Goal: Find specific page/section: Find specific page/section

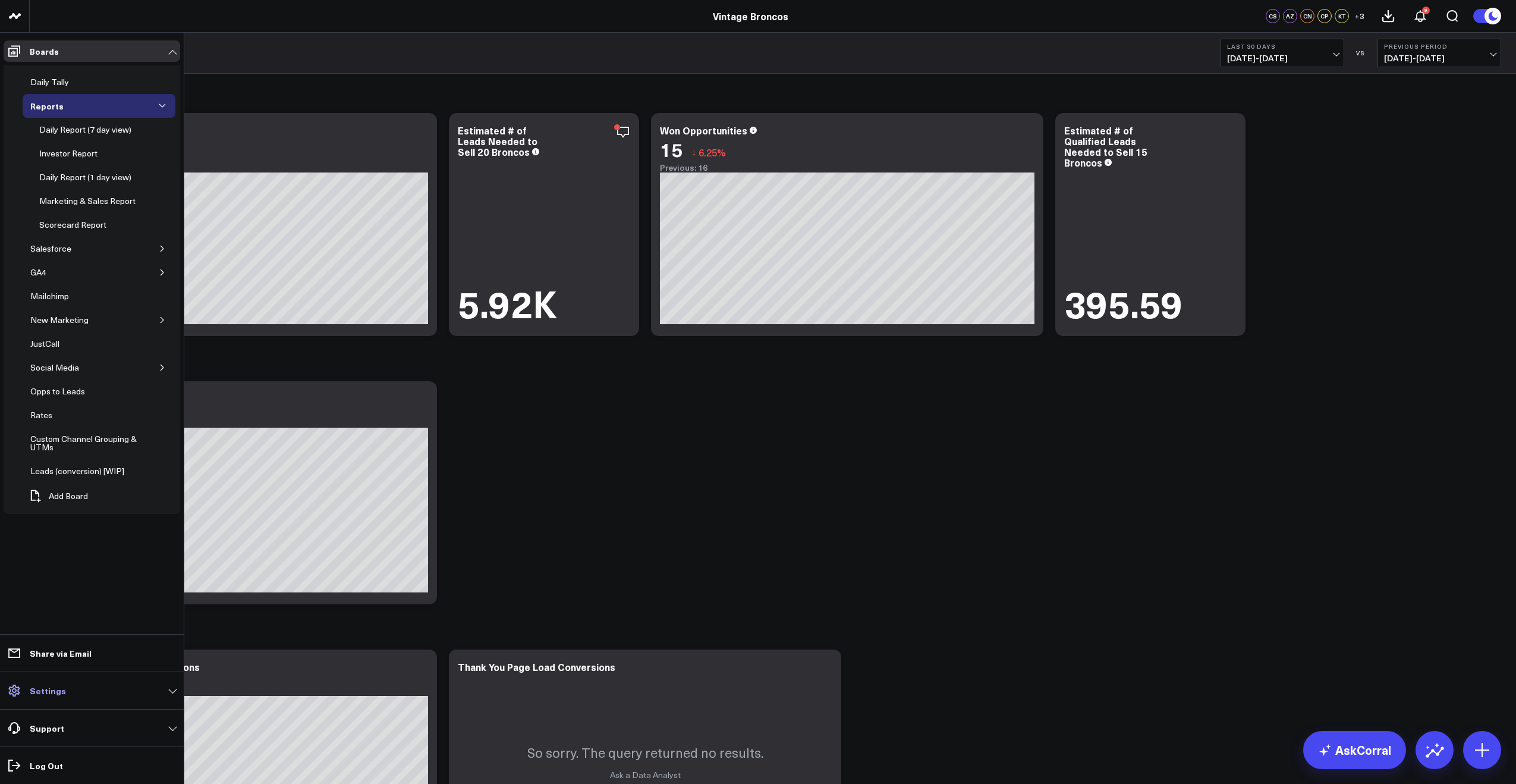
click at [37, 691] on p "Settings" at bounding box center [48, 689] width 37 height 9
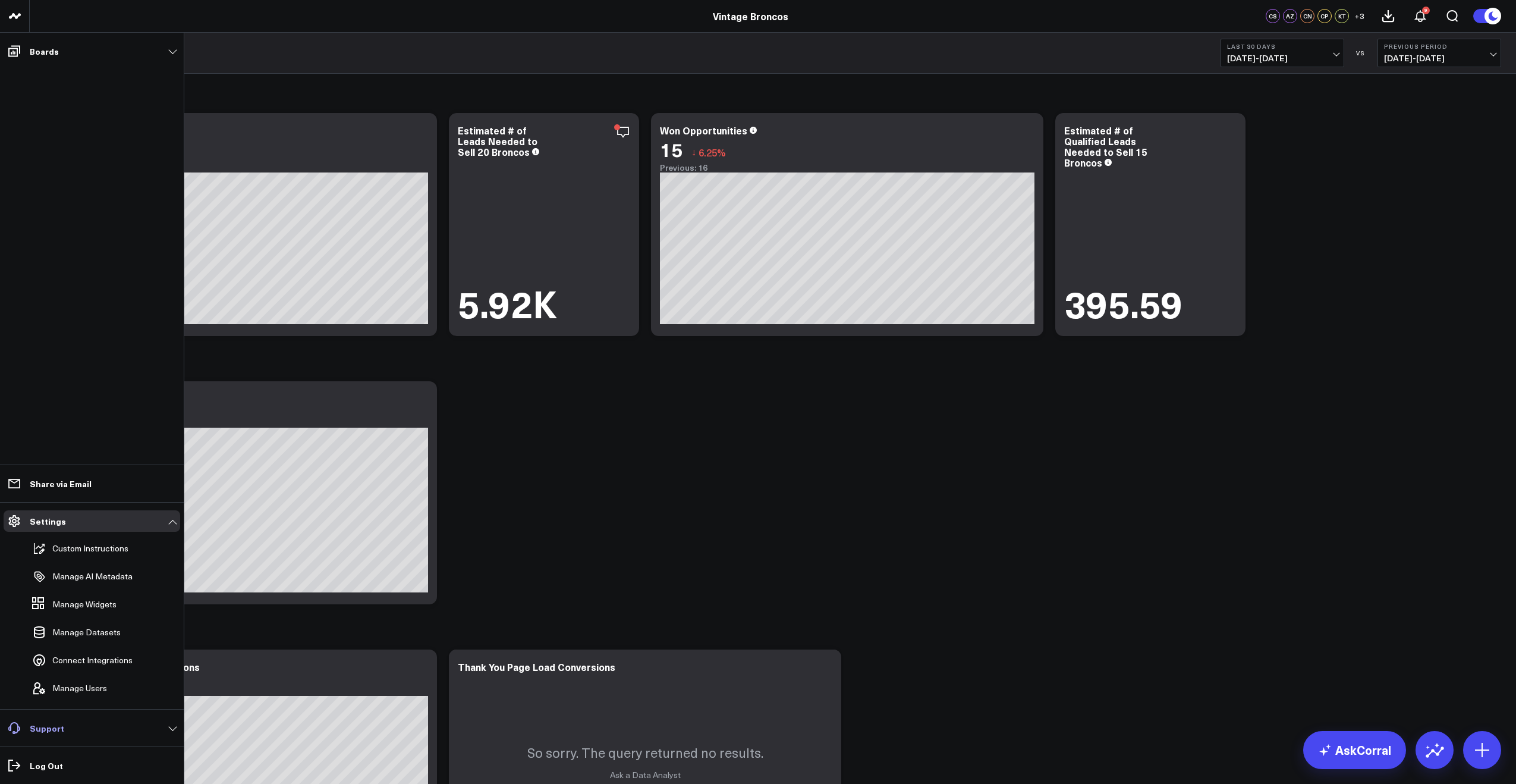
click at [89, 733] on link "Support" at bounding box center [91, 728] width 177 height 22
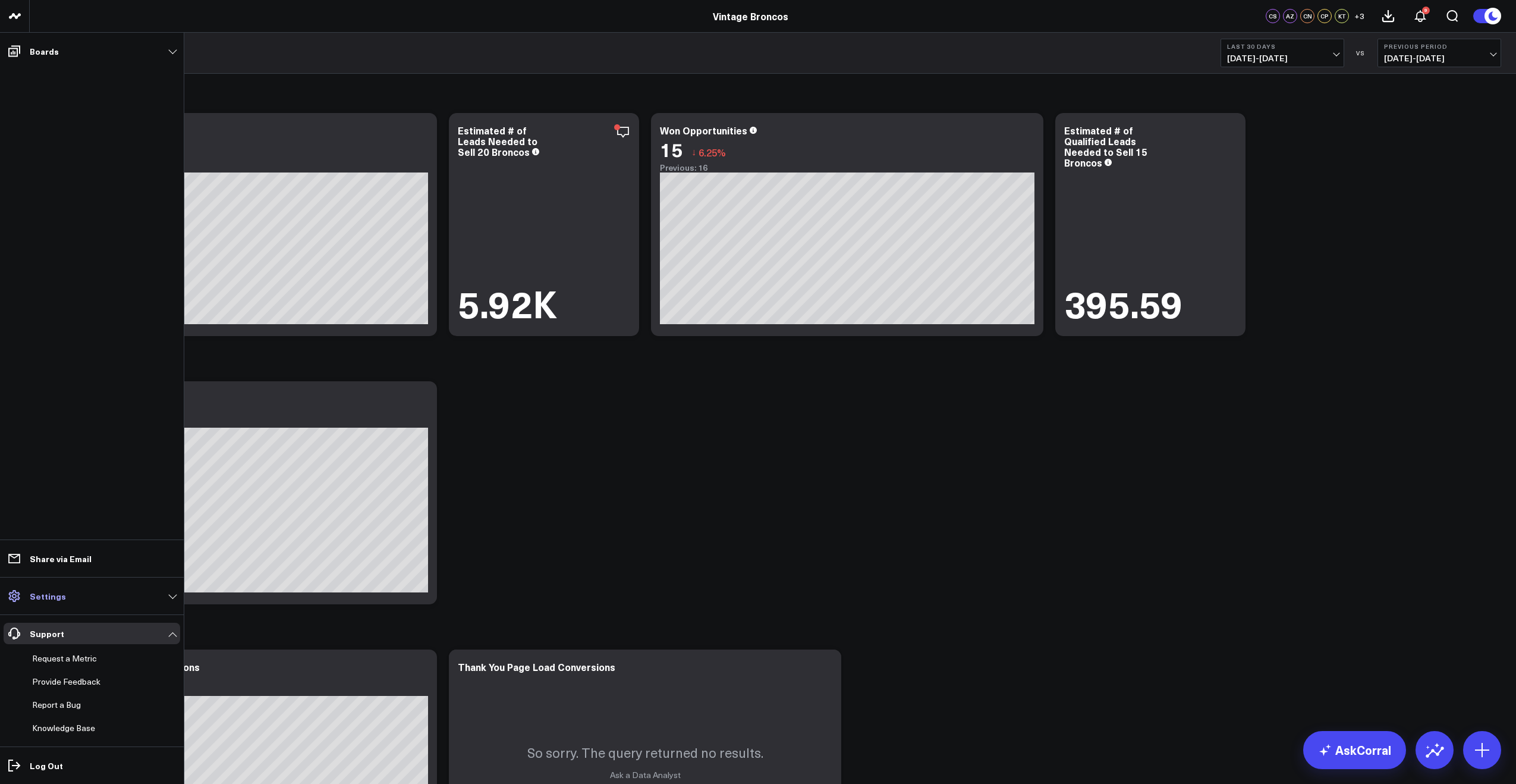
click at [116, 590] on link "Settings" at bounding box center [91, 596] width 177 height 22
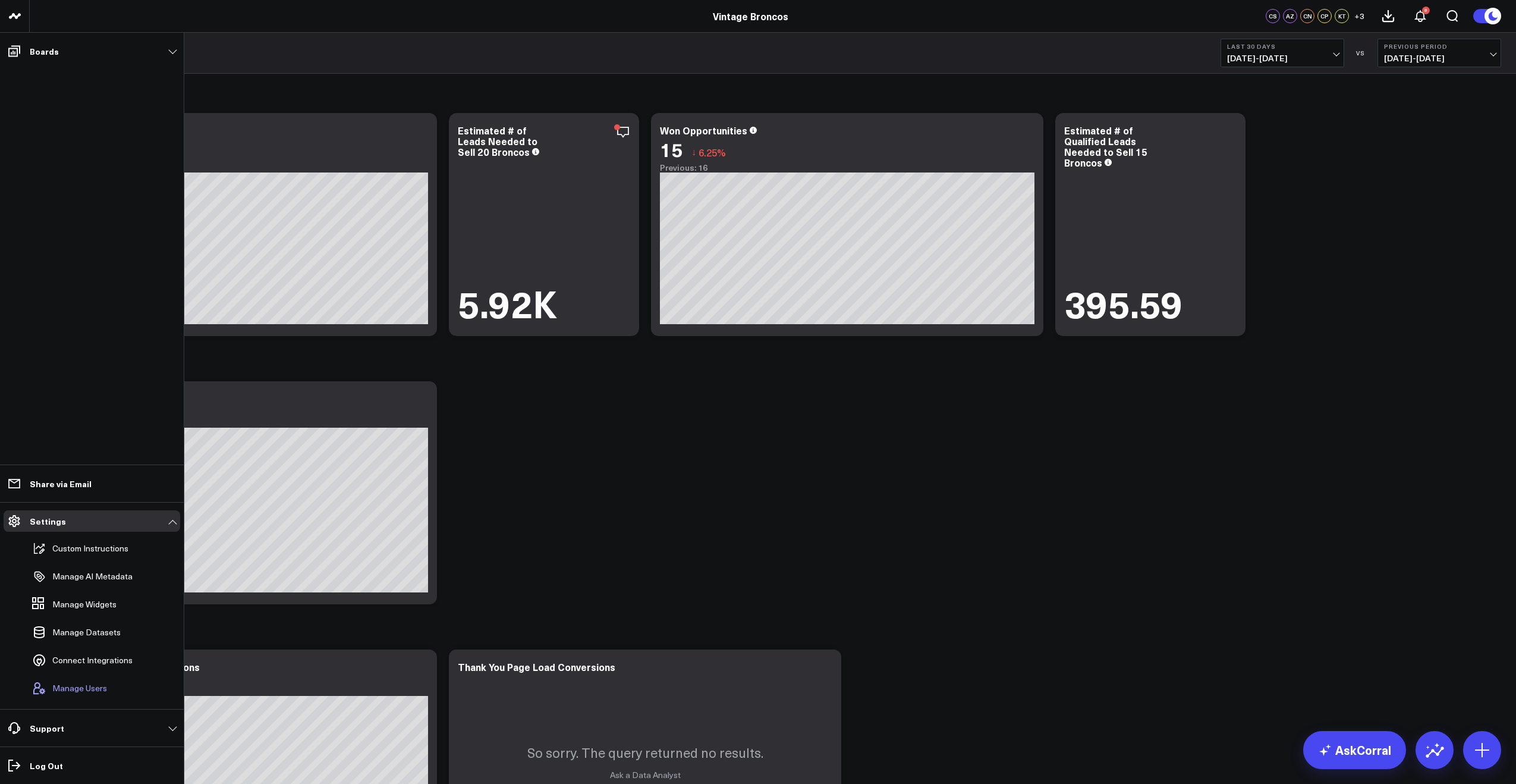
click at [66, 690] on span "Manage Users" at bounding box center [80, 687] width 55 height 9
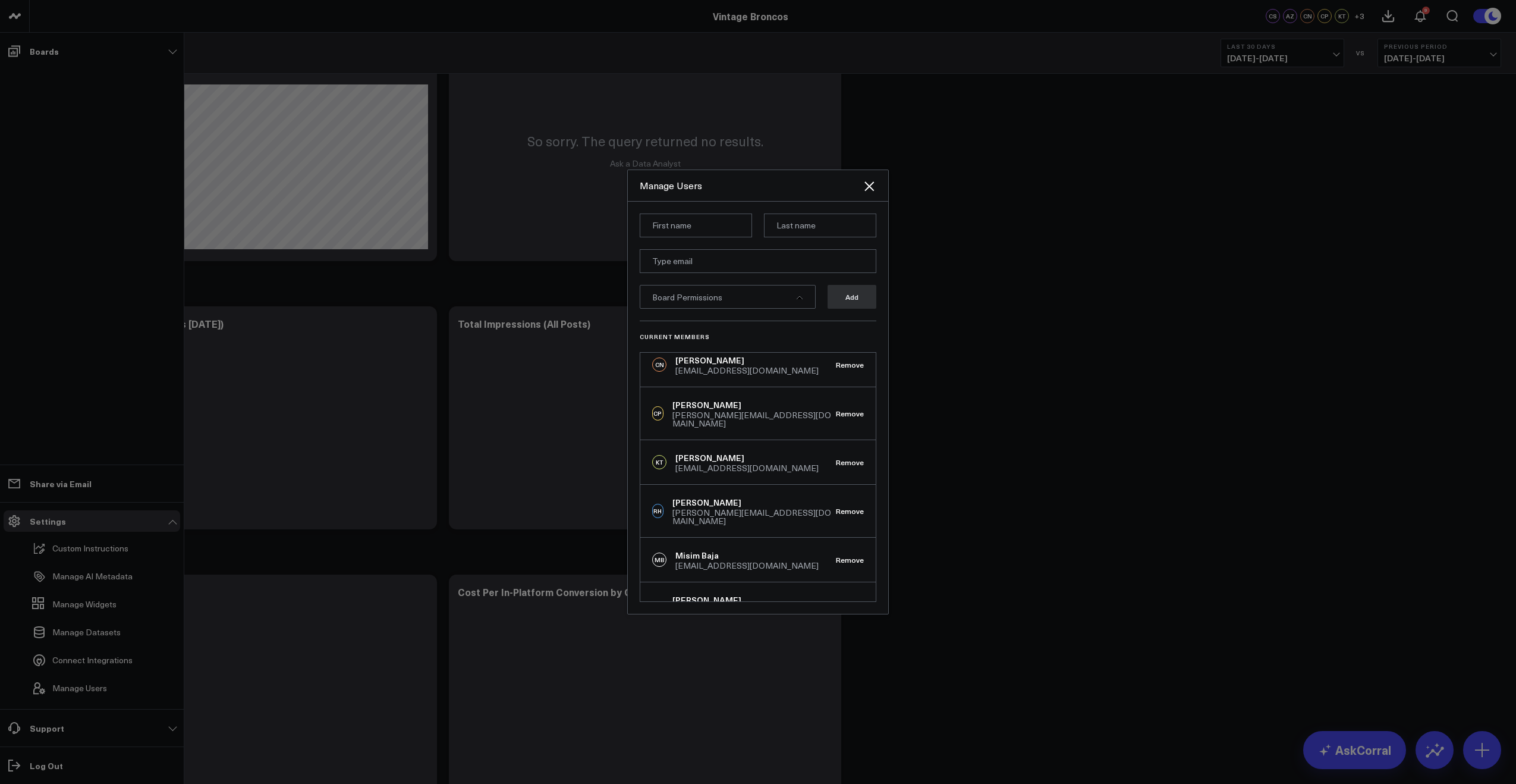
scroll to position [702, 0]
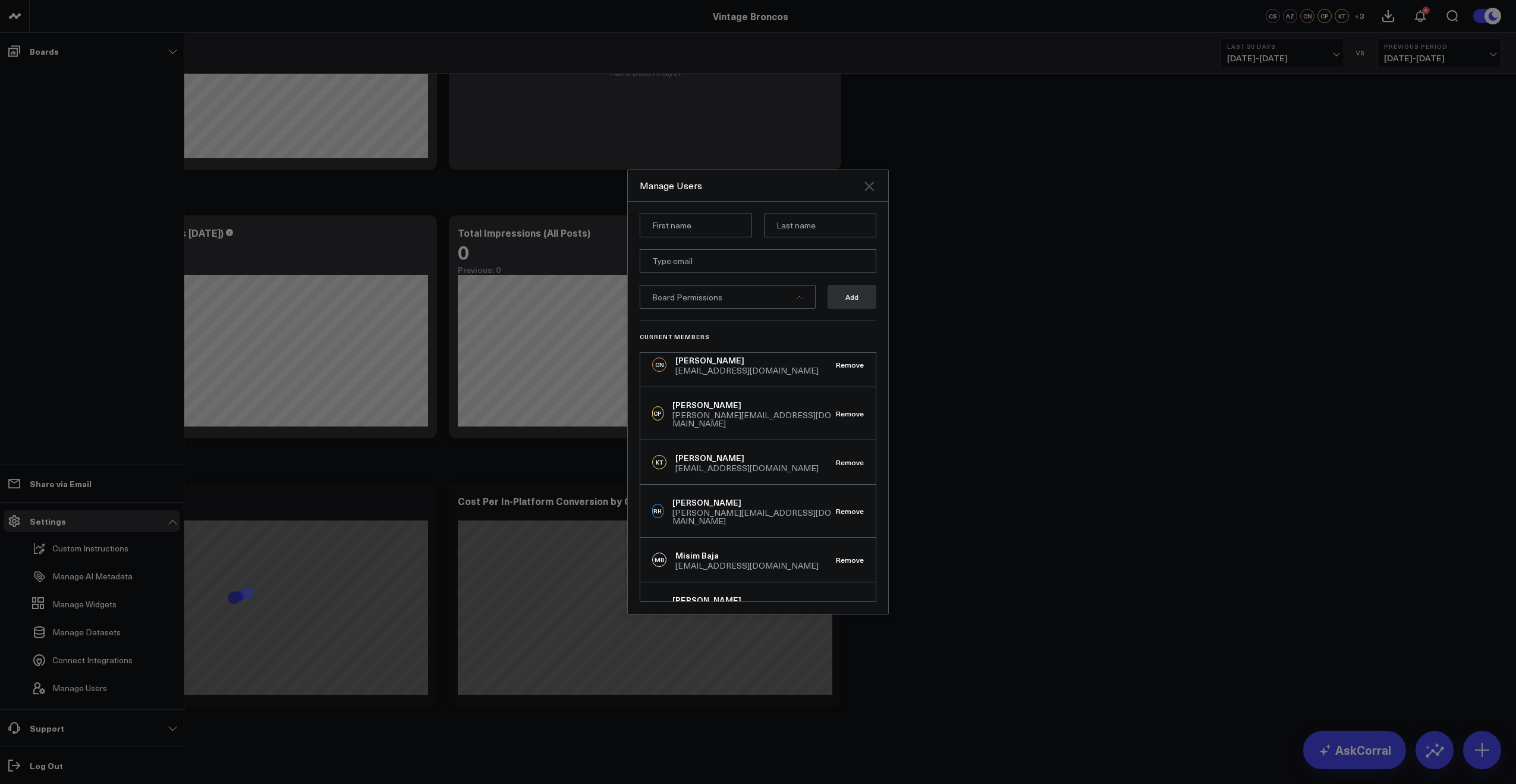
click at [875, 183] on icon "Close" at bounding box center [869, 186] width 14 height 14
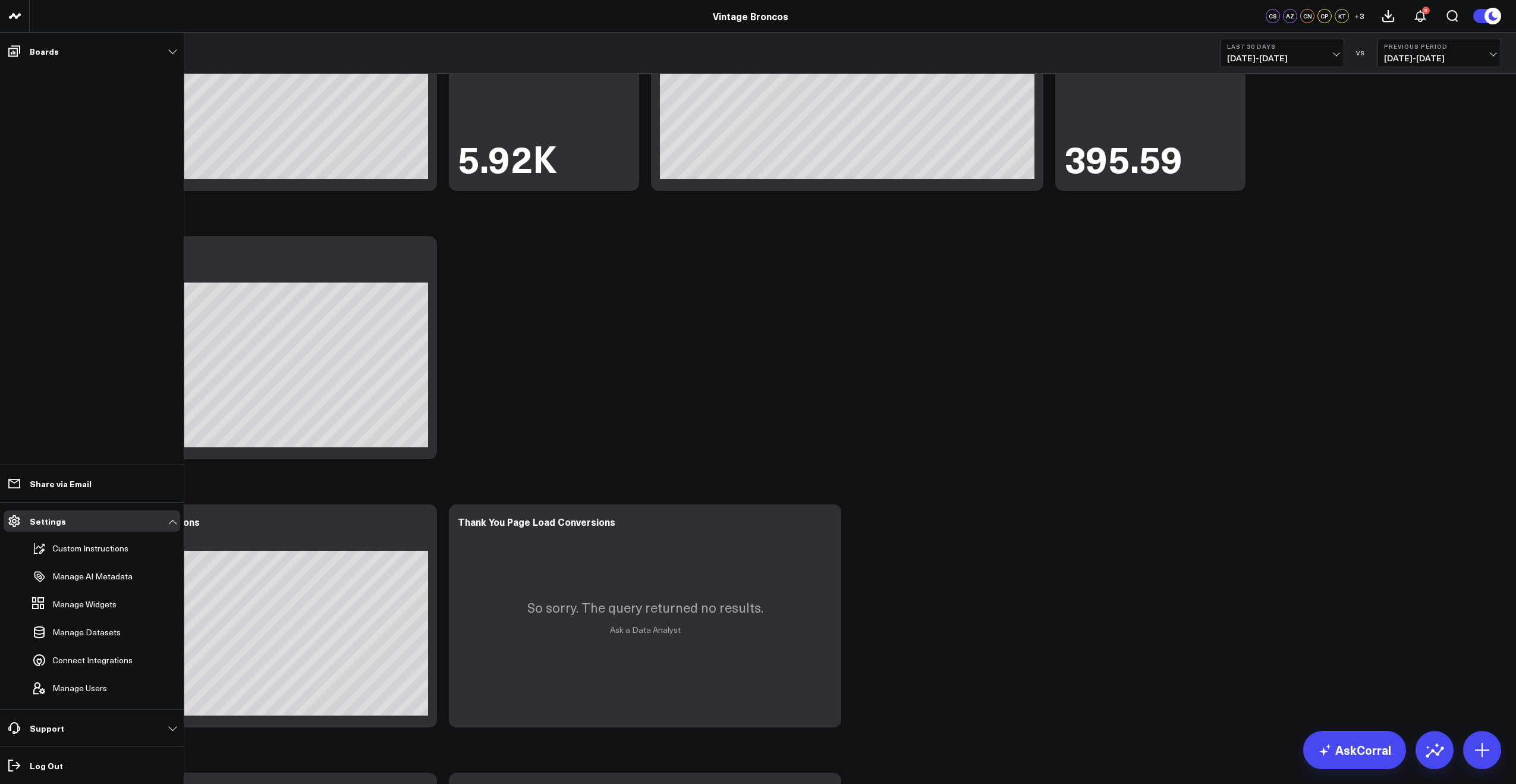
scroll to position [0, 0]
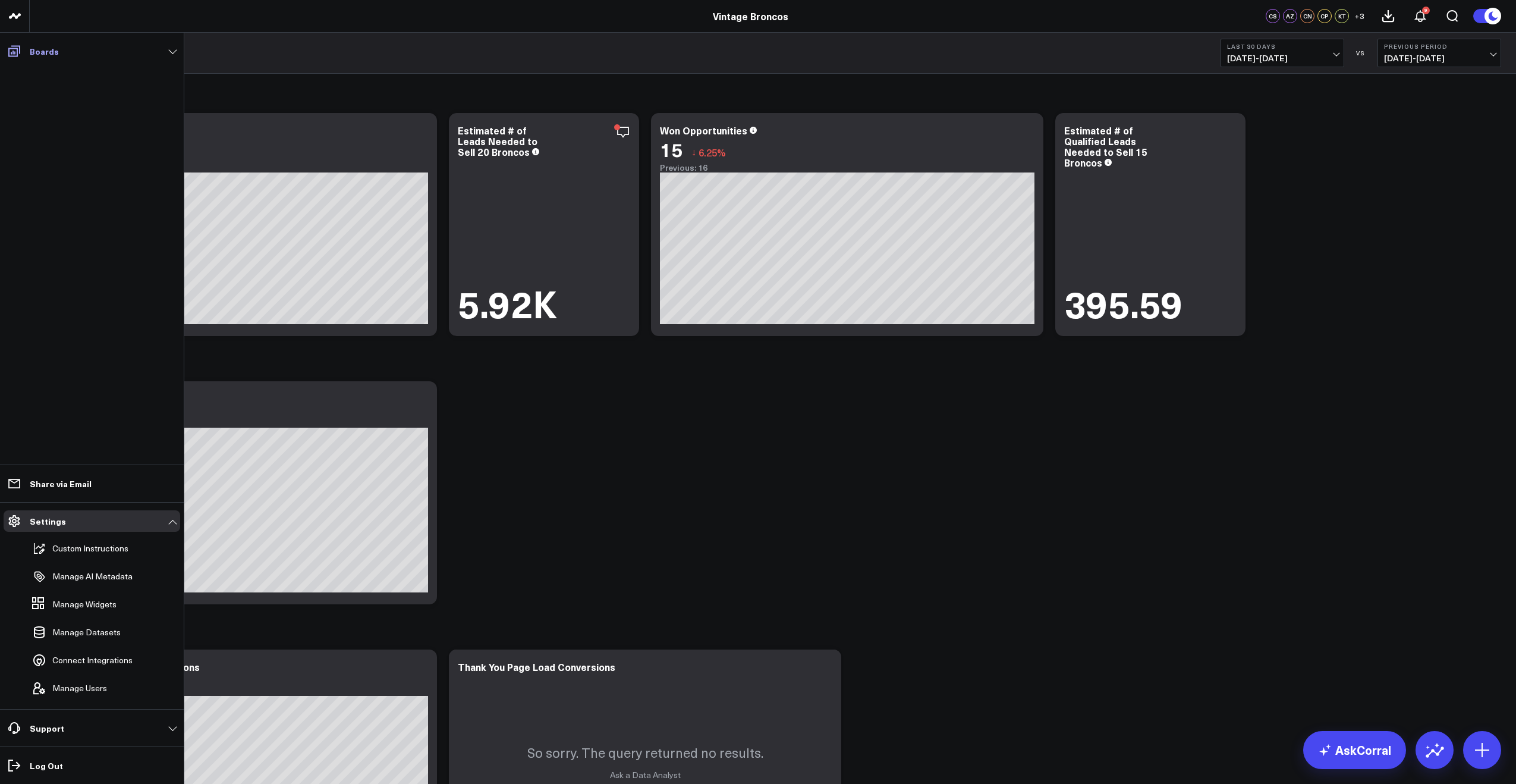
click at [114, 60] on link "Boards" at bounding box center [91, 51] width 177 height 22
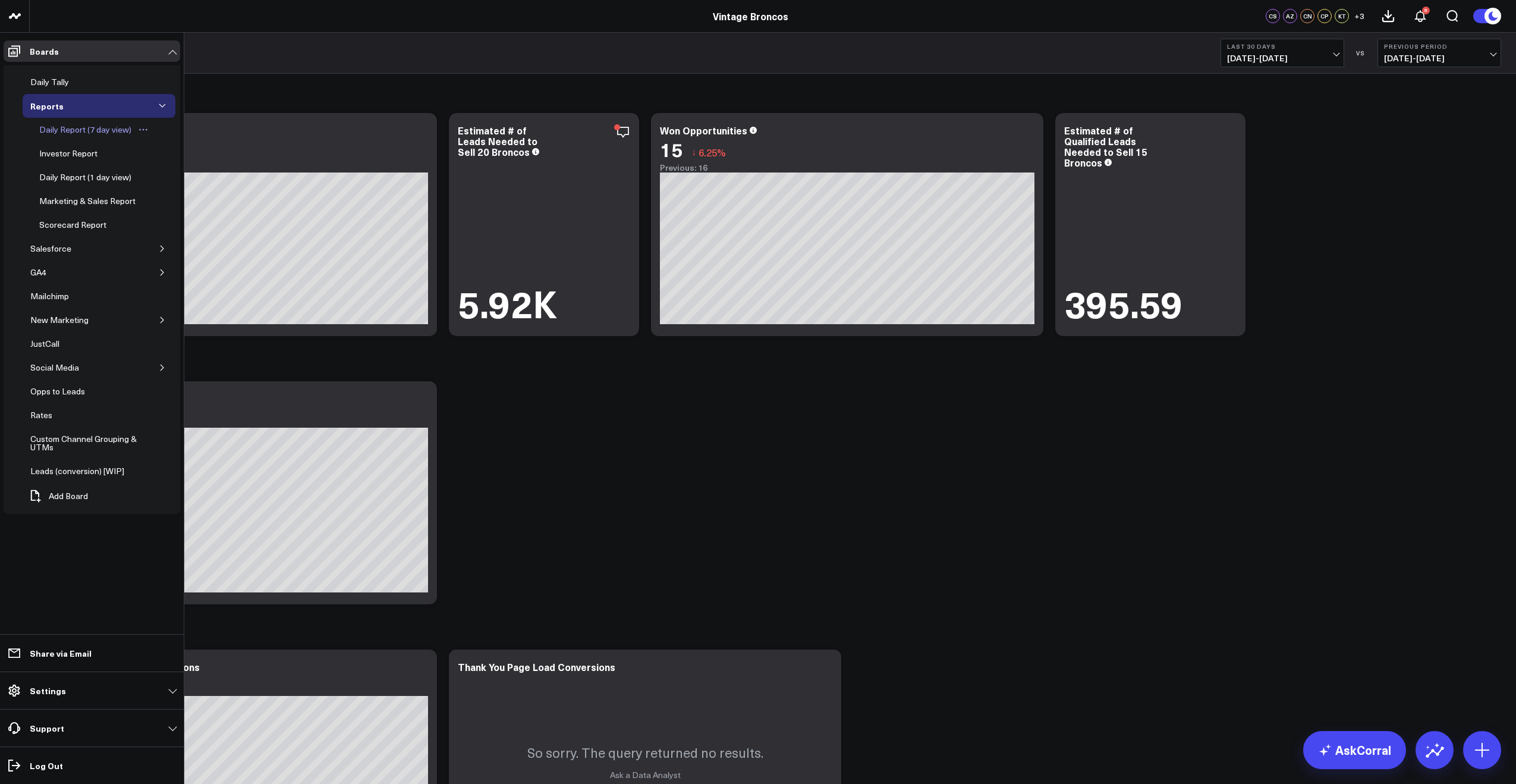
click at [71, 134] on div "Daily Report (7 day view)" at bounding box center [85, 129] width 98 height 14
